Goal: Information Seeking & Learning: Learn about a topic

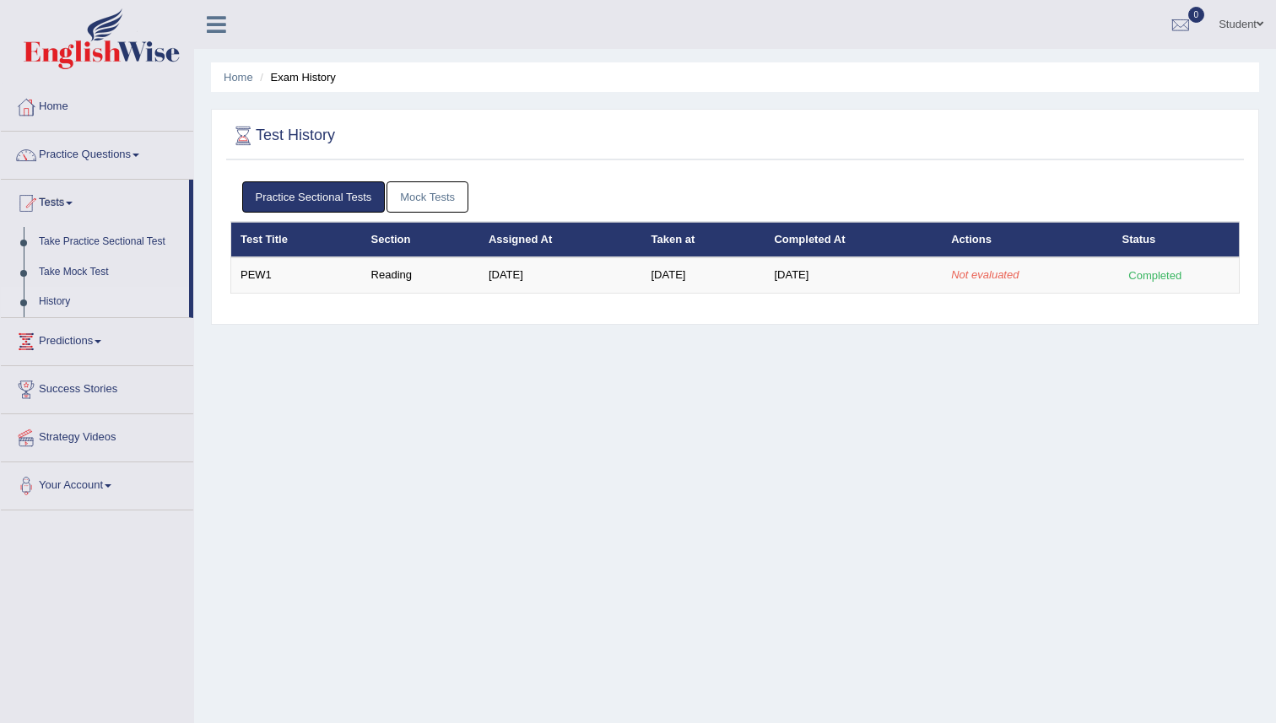
click at [448, 201] on link "Mock Tests" at bounding box center [428, 196] width 82 height 31
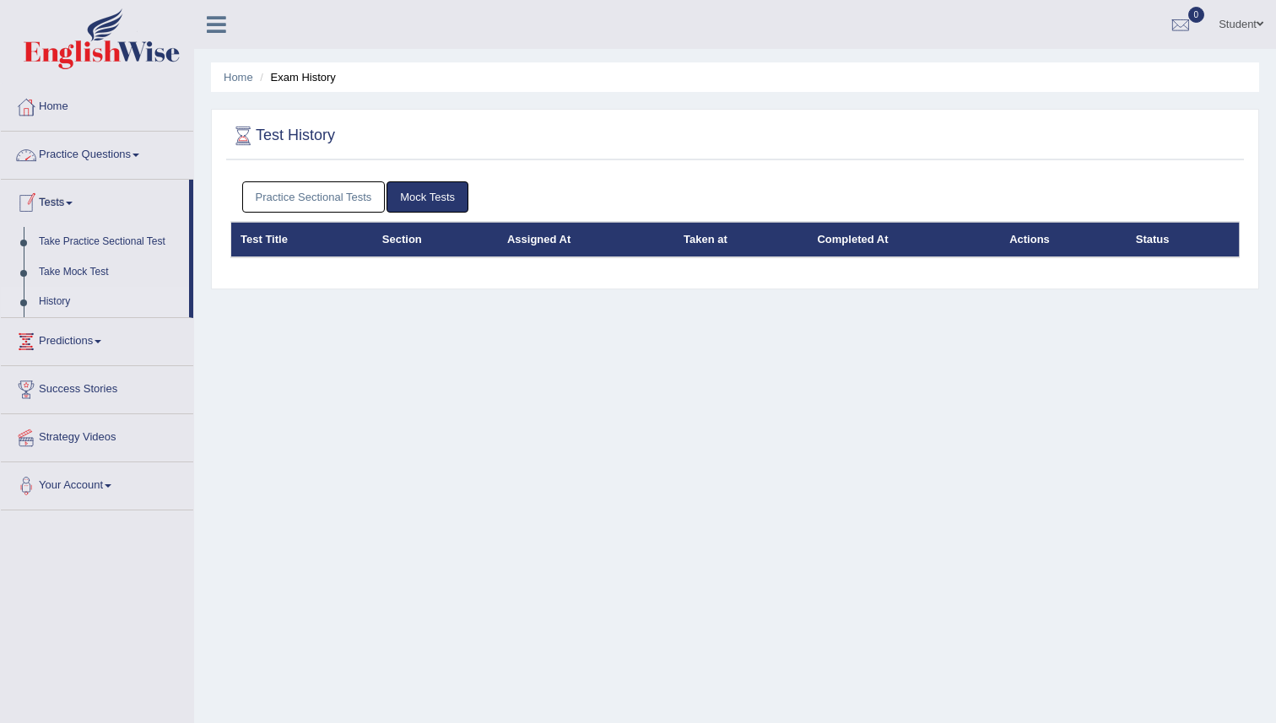
click at [105, 160] on link "Practice Questions" at bounding box center [97, 153] width 192 height 42
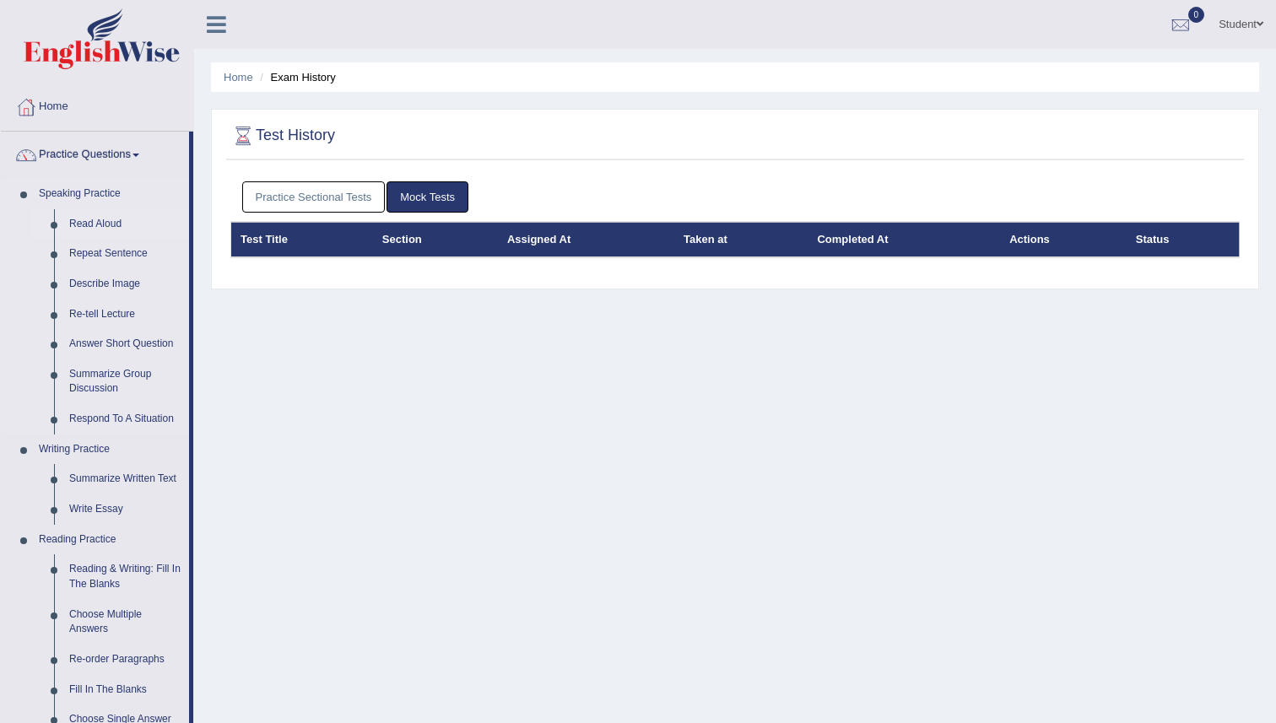
click at [102, 228] on link "Read Aloud" at bounding box center [125, 224] width 127 height 30
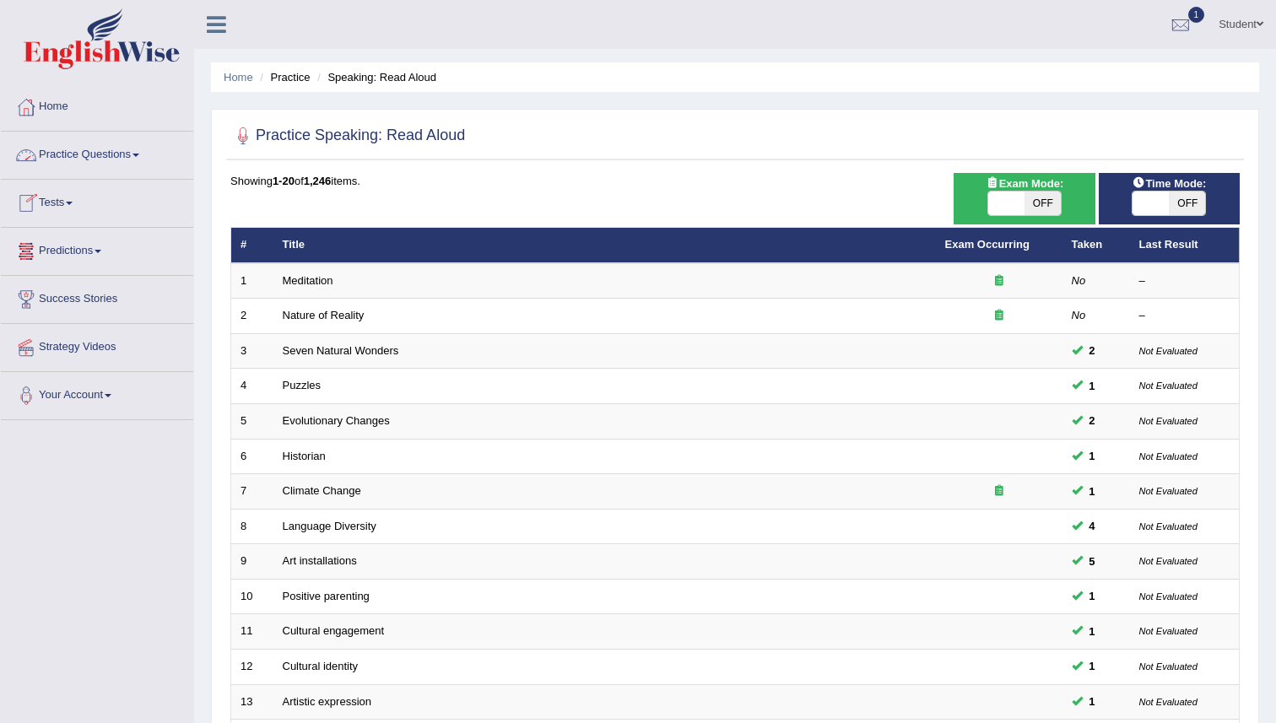
click at [96, 161] on link "Practice Questions" at bounding box center [97, 153] width 192 height 42
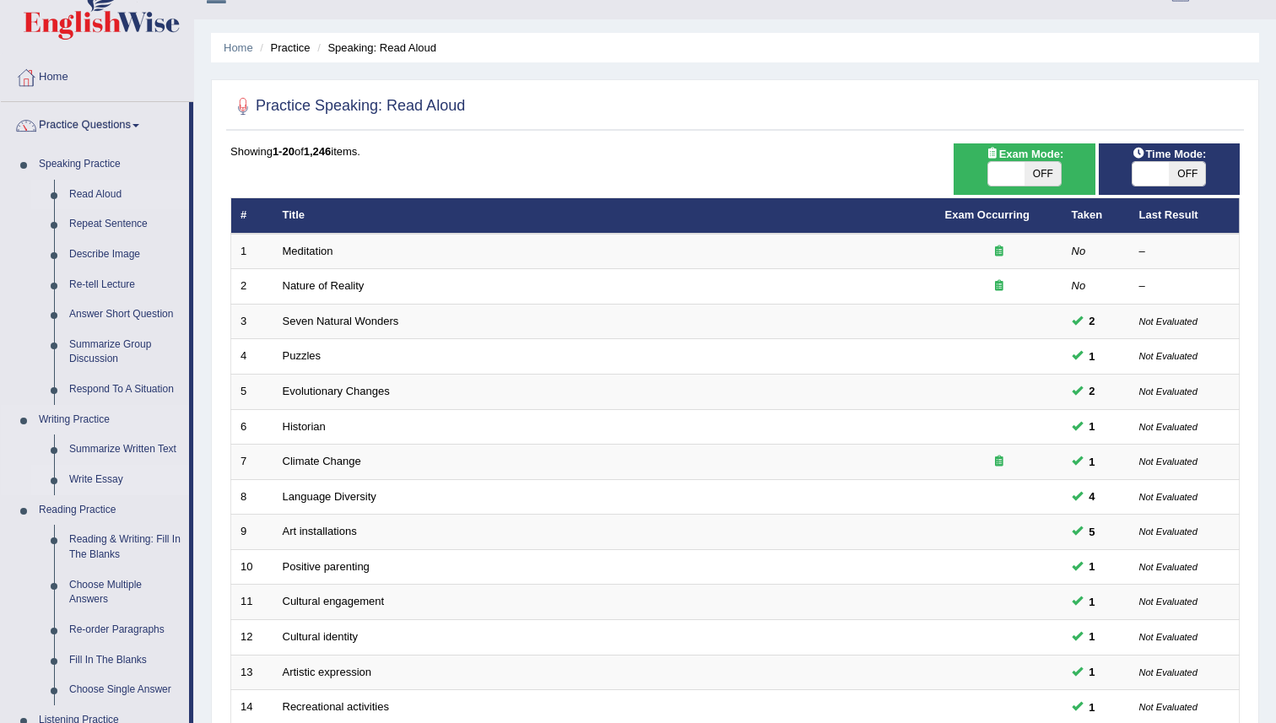
scroll to position [41, 0]
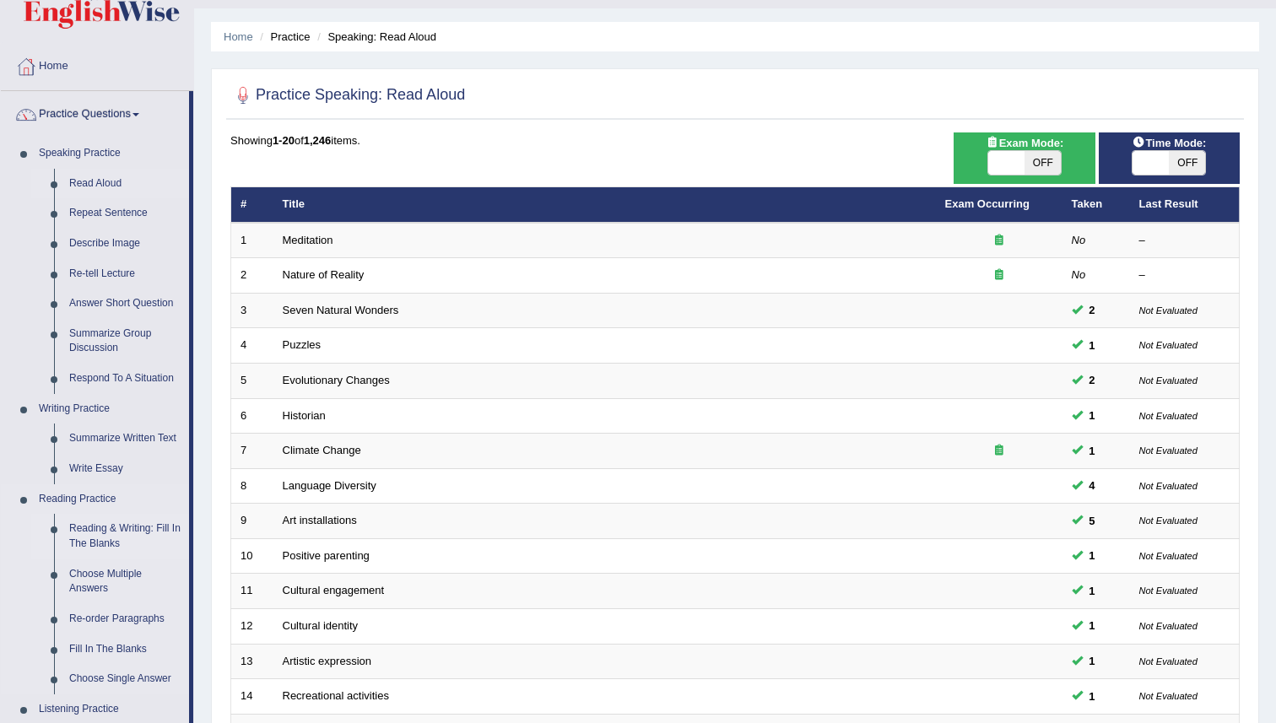
click at [97, 529] on link "Reading & Writing: Fill In The Blanks" at bounding box center [125, 536] width 127 height 45
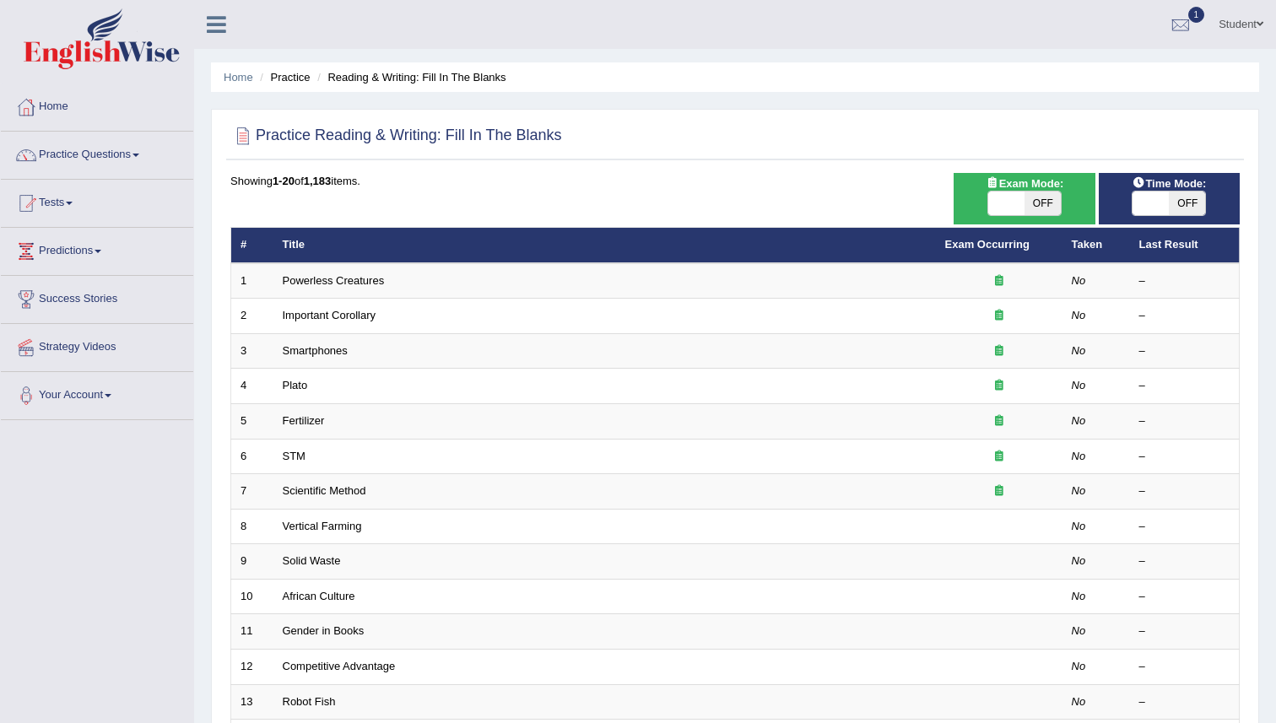
click at [75, 112] on link "Home" at bounding box center [97, 105] width 192 height 42
